Goal: Find specific page/section: Find specific page/section

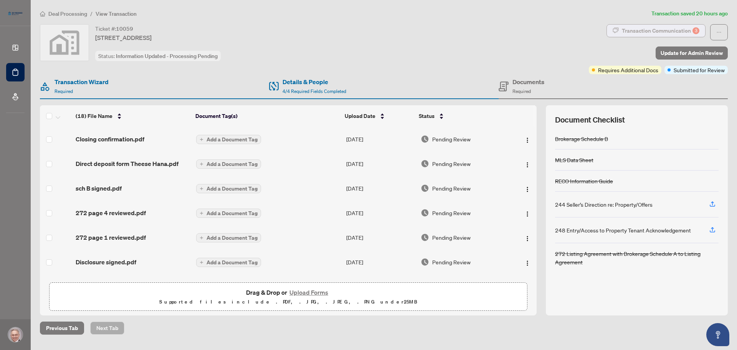
click at [649, 28] on div "Transaction Communication 3" at bounding box center [661, 31] width 78 height 12
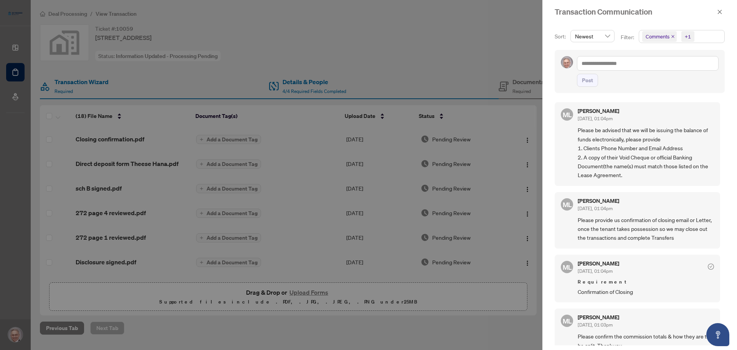
click at [455, 40] on div at bounding box center [368, 175] width 737 height 350
click at [721, 13] on icon "close" at bounding box center [720, 12] width 4 height 4
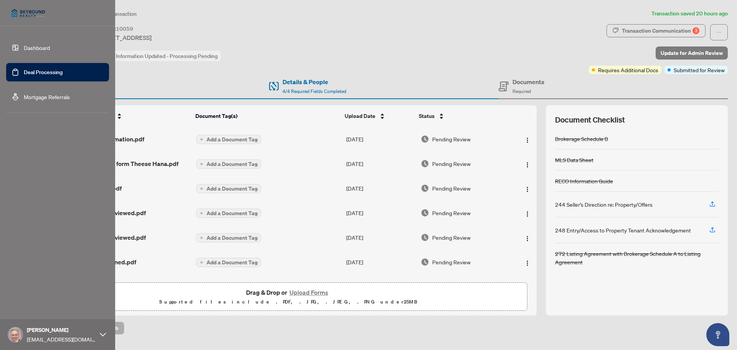
click at [24, 73] on link "Deal Processing" at bounding box center [43, 72] width 39 height 7
